Goal: Information Seeking & Learning: Learn about a topic

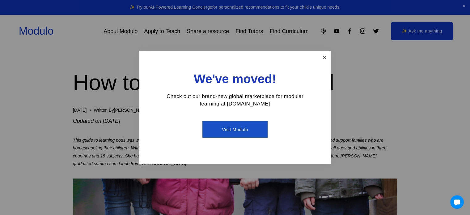
click at [324, 58] on link "Close" at bounding box center [324, 57] width 11 height 11
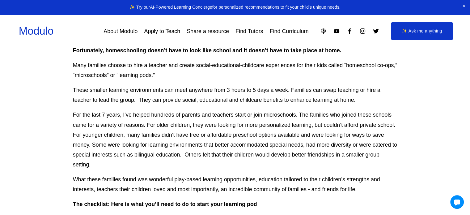
scroll to position [320, 0]
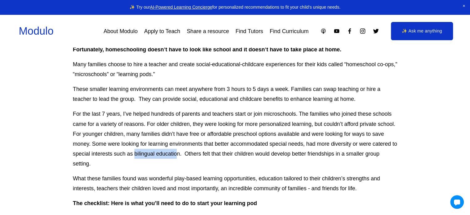
drag, startPoint x: 141, startPoint y: 153, endPoint x: 185, endPoint y: 150, distance: 43.4
click at [185, 150] on p "For the last 7 years, I’ve helped hundreds of parents and teachers start or joi…" at bounding box center [235, 138] width 325 height 59
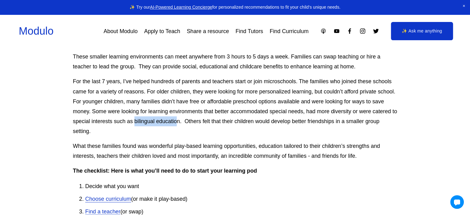
scroll to position [353, 0]
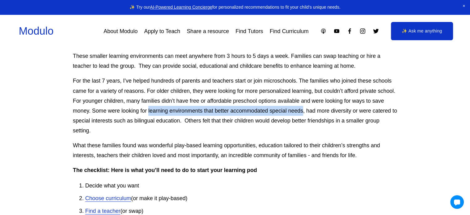
drag, startPoint x: 148, startPoint y: 113, endPoint x: 304, endPoint y: 110, distance: 156.5
click at [304, 110] on p "For the last 7 years, I’ve helped hundreds of parents and teachers start or joi…" at bounding box center [235, 105] width 325 height 59
copy p "learning environments that better accommodated special needs"
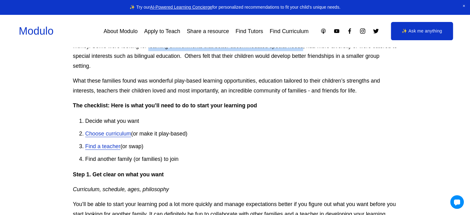
scroll to position [420, 0]
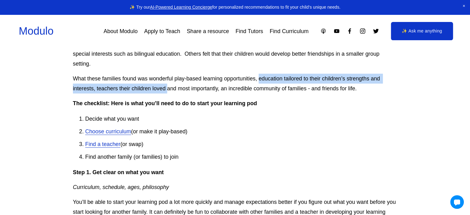
drag, startPoint x: 260, startPoint y: 78, endPoint x: 167, endPoint y: 91, distance: 93.7
click at [167, 91] on p "What these families found was wonderful play-based learning opportunities, educ…" at bounding box center [235, 84] width 325 height 20
copy p "education tailored to their children’s strengths and interests, teachers their …"
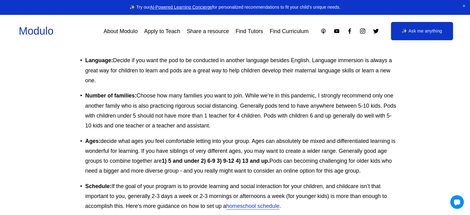
scroll to position [804, 0]
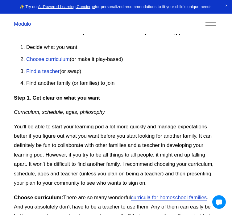
scroll to position [494, 0]
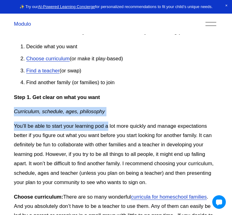
drag, startPoint x: 9, startPoint y: 100, endPoint x: 103, endPoint y: 104, distance: 93.8
copy div "Curriculum, schedule, ages, philosophy You’ll be able to start your learning po…"
click at [158, 107] on p "Curriculum, schedule, ages, philosophy" at bounding box center [116, 111] width 205 height 9
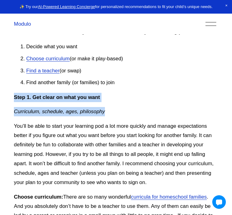
drag, startPoint x: 10, startPoint y: 86, endPoint x: 105, endPoint y: 96, distance: 95.4
copy div "Step 1. Get clear on what you want Curriculum, schedule, ages, philosophy"
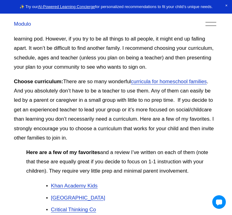
scroll to position [612, 0]
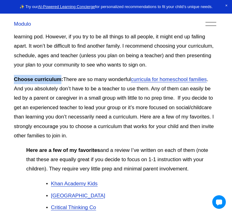
drag, startPoint x: 10, startPoint y: 67, endPoint x: 56, endPoint y: 68, distance: 45.8
click at [56, 76] on strong "Choose curriculum:" at bounding box center [38, 79] width 49 height 6
copy strong "Choose curriculum"
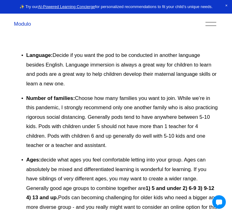
scroll to position [841, 0]
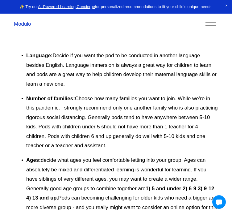
click at [132, 113] on p "Number of families: Choose how many families you want to join. While we’re in t…" at bounding box center [122, 122] width 192 height 57
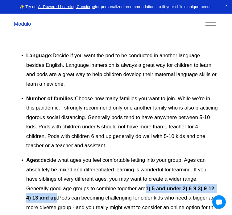
drag, startPoint x: 106, startPoint y: 168, endPoint x: 208, endPoint y: 168, distance: 101.4
click at [208, 185] on strong "1) 5 and under 2) 6-9 3) 9-12 4) 13 and up." at bounding box center [121, 192] width 190 height 15
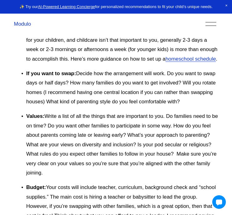
scroll to position [1042, 0]
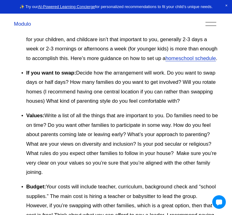
drag, startPoint x: 22, startPoint y: 87, endPoint x: 190, endPoint y: 134, distance: 174.6
click at [190, 134] on p "Values: Write a list of all the things that are important to you. Do families n…" at bounding box center [122, 144] width 192 height 66
copy p "Values: Write a list of all the things that are important to you. Do families n…"
click at [133, 114] on p "Values: Write a list of all the things that are important to you. Do families n…" at bounding box center [122, 144] width 192 height 66
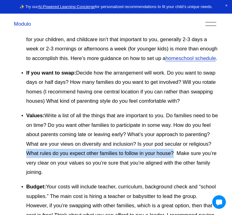
drag, startPoint x: 188, startPoint y: 113, endPoint x: 136, endPoint y: 122, distance: 52.5
click at [136, 122] on p "Values: Write a list of all the things that are important to you. Do families n…" at bounding box center [122, 144] width 192 height 66
copy p "What rules do you expect other families to follow in your house?"
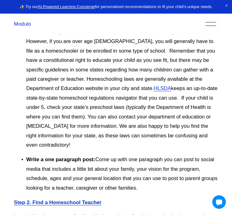
scroll to position [1347, 0]
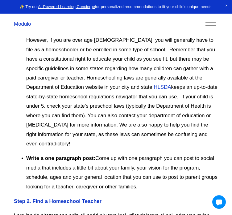
drag, startPoint x: 105, startPoint y: 137, endPoint x: 18, endPoint y: 112, distance: 91.2
click at [26, 154] on p "Write a one paragraph post: Come up with one paragraph you can post to social m…" at bounding box center [122, 173] width 192 height 38
copy p "Write a one paragraph post: Come up with one paragraph you can post to social m…"
click at [90, 154] on p "Write a one paragraph post: Come up with one paragraph you can post to social m…" at bounding box center [122, 173] width 192 height 38
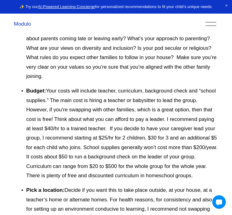
scroll to position [1137, 0]
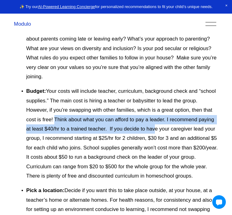
drag, startPoint x: 23, startPoint y: 81, endPoint x: 109, endPoint y: 89, distance: 86.9
click at [109, 89] on p "Budget: Your costs will include teacher, curriculum, background check and “scho…" at bounding box center [122, 134] width 192 height 94
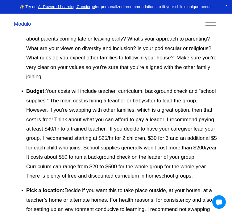
click at [110, 106] on p "Budget: Your costs will include teacher, curriculum, background check and “scho…" at bounding box center [122, 134] width 192 height 94
click at [31, 88] on strong "Budget:" at bounding box center [36, 91] width 20 height 6
copy strong "Budget"
drag, startPoint x: 22, startPoint y: 108, endPoint x: 58, endPoint y: 107, distance: 35.9
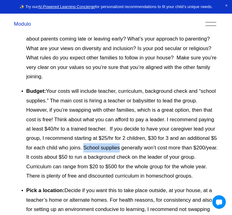
click at [58, 107] on p "Budget: Your costs will include teacher, curriculum, background check and “scho…" at bounding box center [122, 134] width 192 height 94
copy p "School supplies"
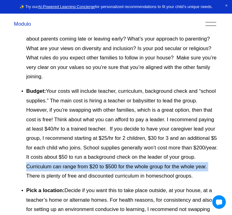
drag, startPoint x: 132, startPoint y: 119, endPoint x: 112, endPoint y: 131, distance: 23.4
click at [112, 131] on p "Budget: Your costs will include teacher, curriculum, background check and “scho…" at bounding box center [122, 134] width 192 height 94
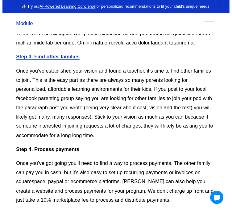
scroll to position [1640, 0]
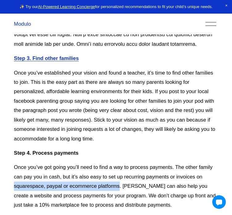
drag, startPoint x: 191, startPoint y: 130, endPoint x: 83, endPoint y: 139, distance: 109.3
click at [83, 163] on p "Once you’ve got going you’ll need to find a way to process payments. The other …" at bounding box center [116, 186] width 205 height 47
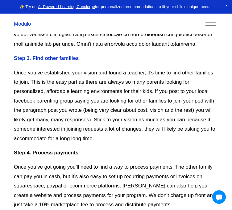
click at [117, 163] on p "Once you’ve got going you’ll need to find a way to process payments. The other …" at bounding box center [116, 186] width 205 height 47
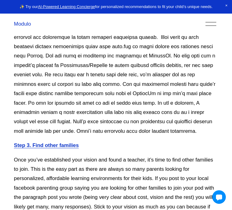
scroll to position [1553, 0]
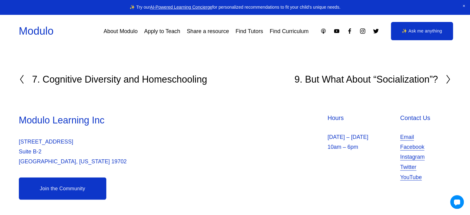
scroll to position [5729, 0]
